Goal: Information Seeking & Learning: Learn about a topic

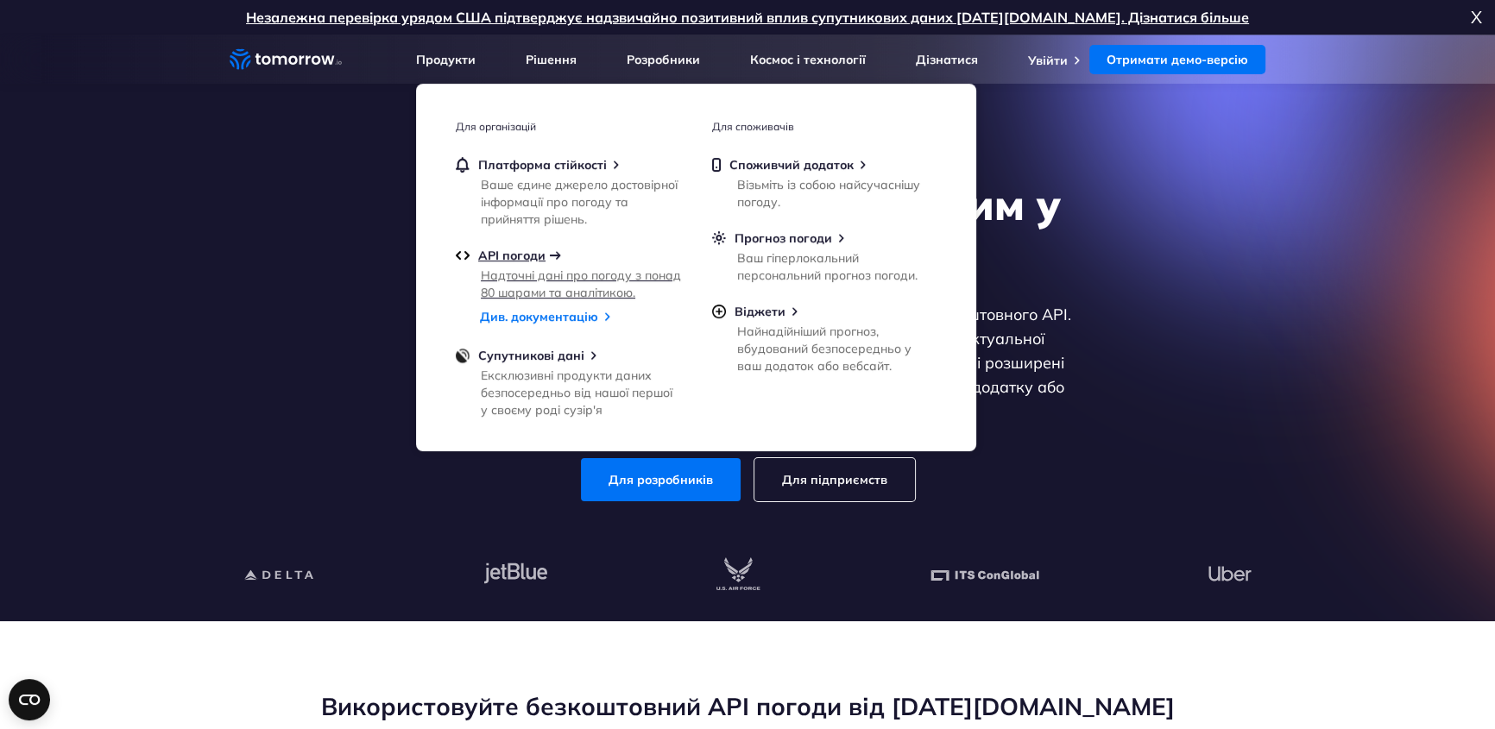
click at [506, 255] on font "API погоди" at bounding box center [511, 256] width 67 height 16
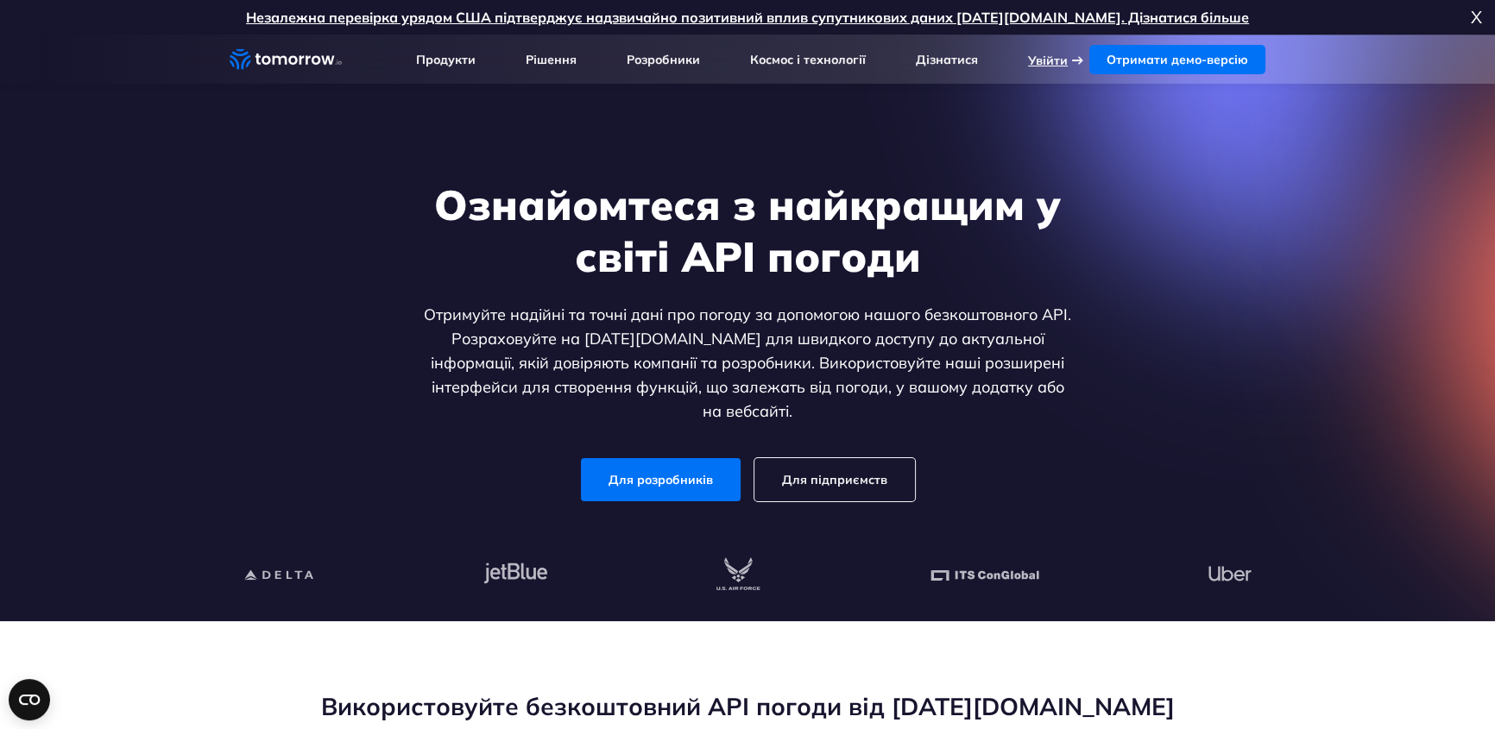
click at [1053, 57] on font "Увійти" at bounding box center [1048, 61] width 40 height 16
